Goal: Communication & Community: Answer question/provide support

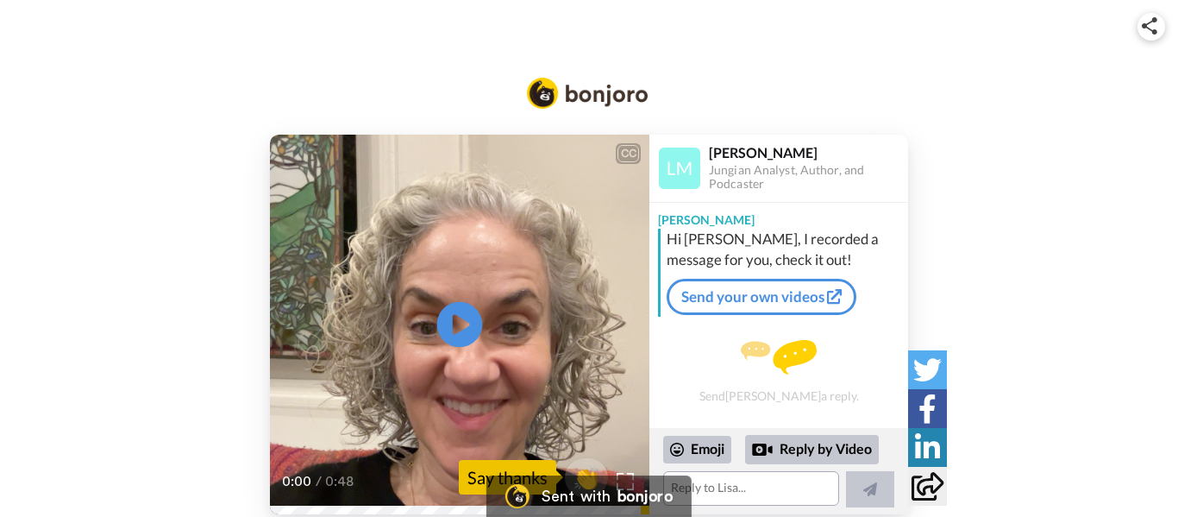
click at [461, 323] on icon "Play/Pause" at bounding box center [460, 325] width 46 height 82
click at [715, 498] on textarea at bounding box center [751, 488] width 176 height 34
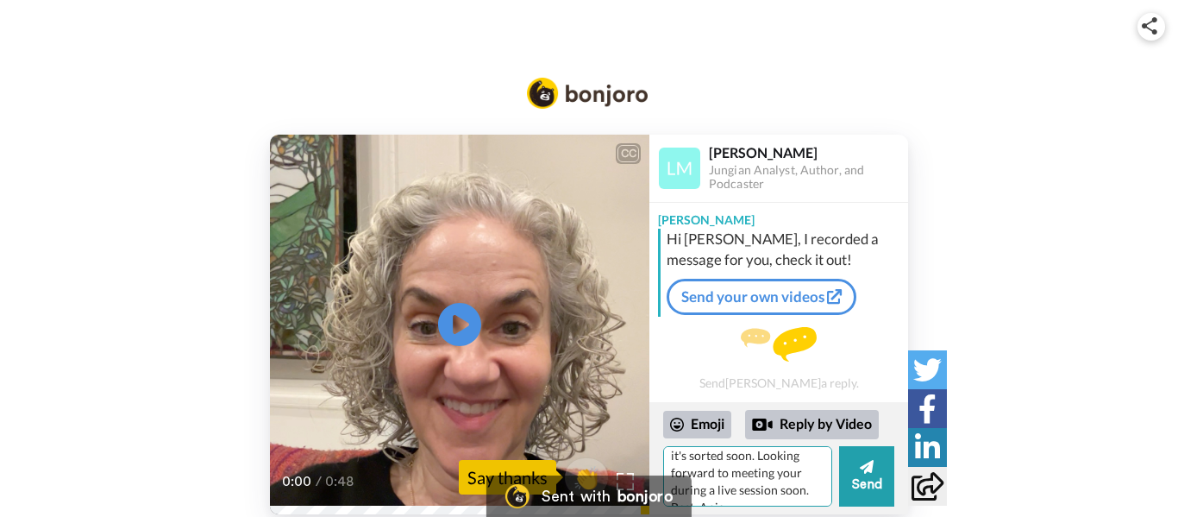
scroll to position [197, 0]
type textarea "Thanks Lisa for your message - I'm glad I've joined. I wanted to do that for a …"
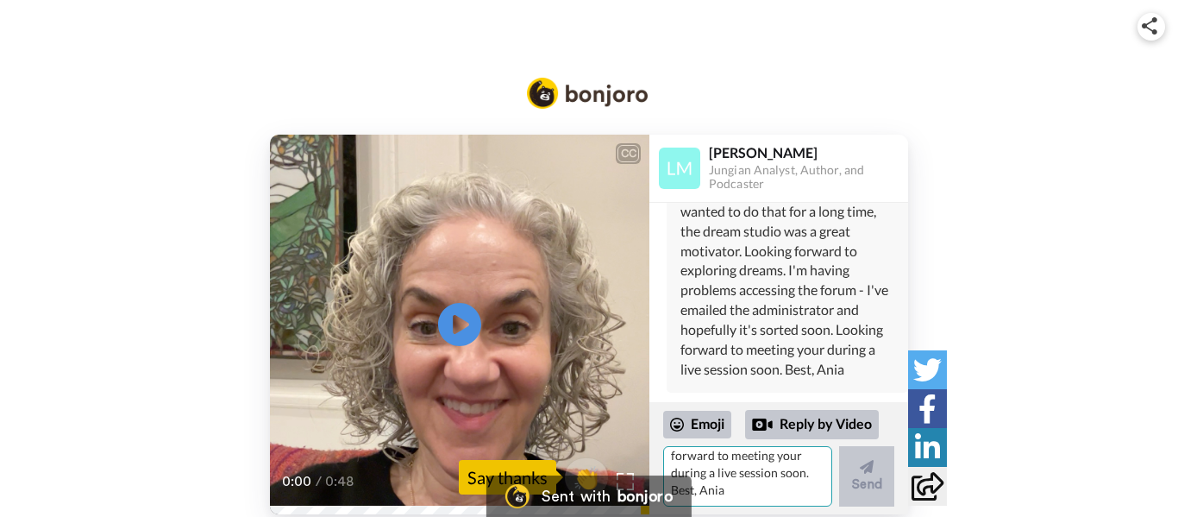
scroll to position [0, 0]
click at [725, 466] on textarea "Thanks Lisa for your message - I'm glad I've joined. I wanted to do that for a …" at bounding box center [747, 476] width 169 height 60
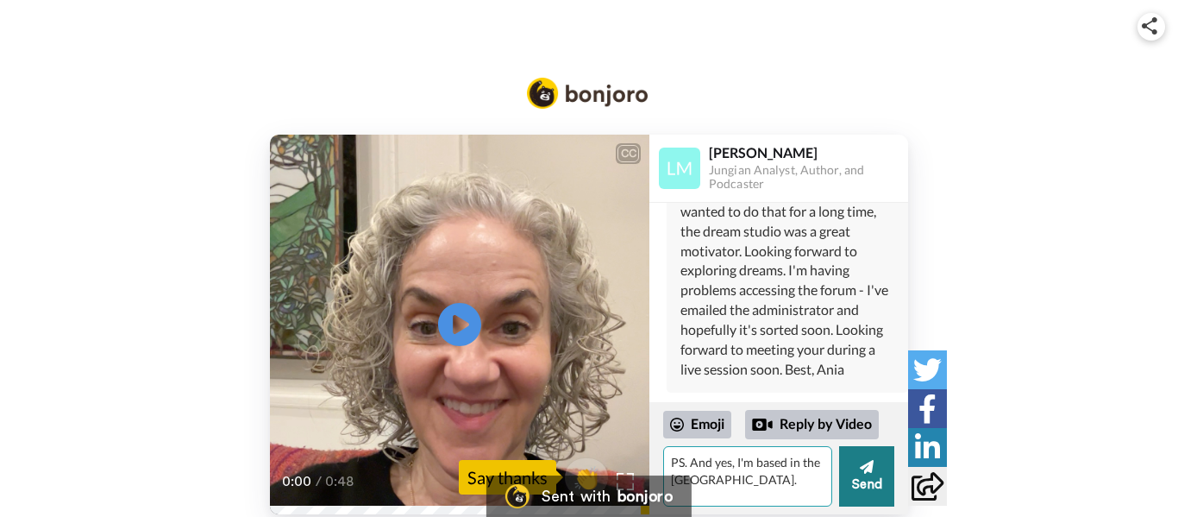
type textarea "PS. And yes, I'm based in the UK."
click at [876, 484] on button "Send" at bounding box center [866, 476] width 55 height 60
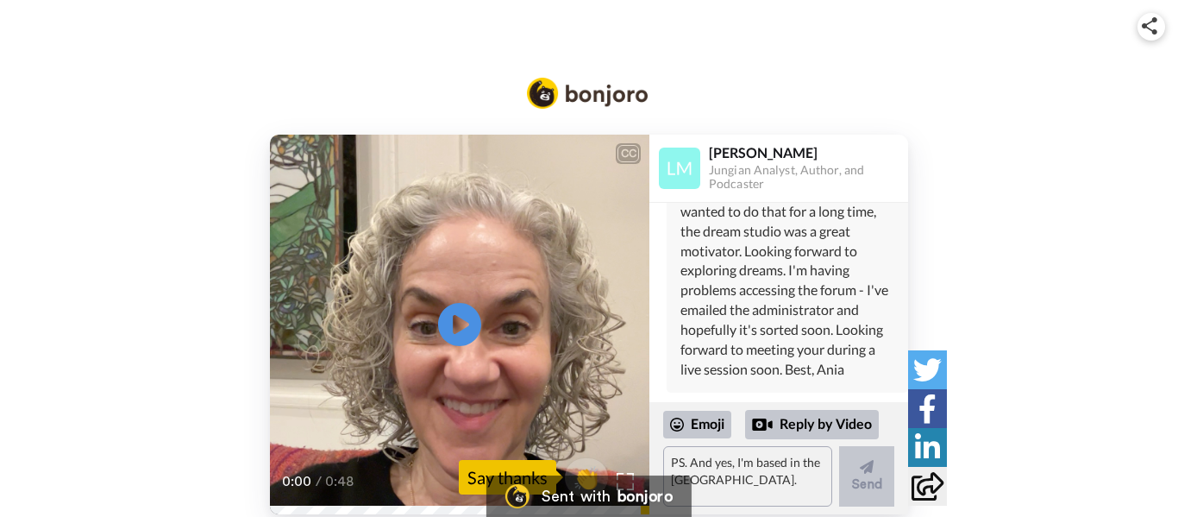
scroll to position [244, 0]
